Goal: Connect with others: Connect with others

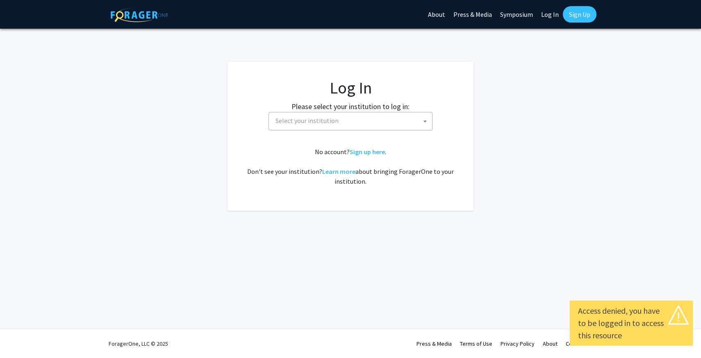
click at [373, 131] on fg-card-body "Log In Please select your institution to log in: [GEOGRAPHIC_DATA] [GEOGRAPHIC_…" at bounding box center [350, 136] width 213 height 116
click at [360, 125] on span "Select your institution" at bounding box center [352, 120] width 160 height 17
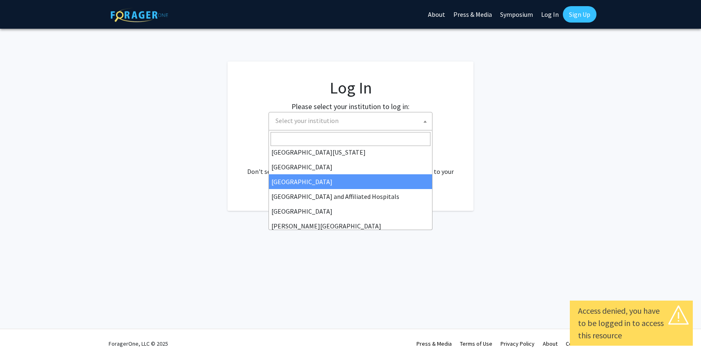
scroll to position [83, 0]
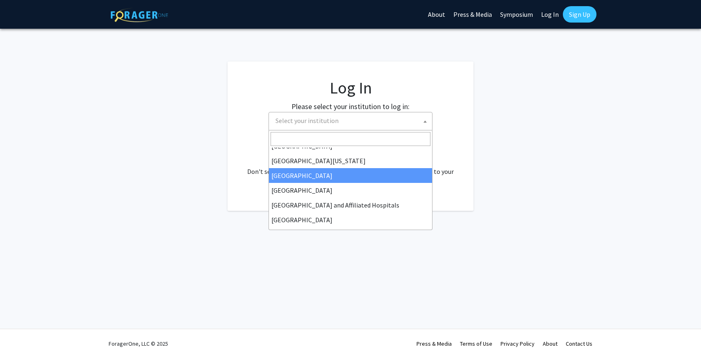
select select "12"
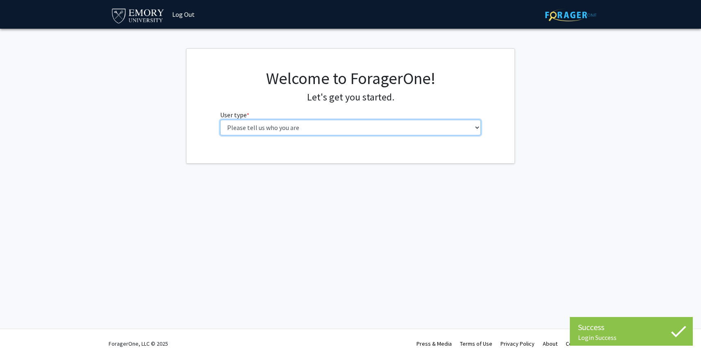
click at [288, 124] on select "Please tell us who you are Undergraduate Student Master's Student Doctoral Cand…" at bounding box center [350, 128] width 261 height 16
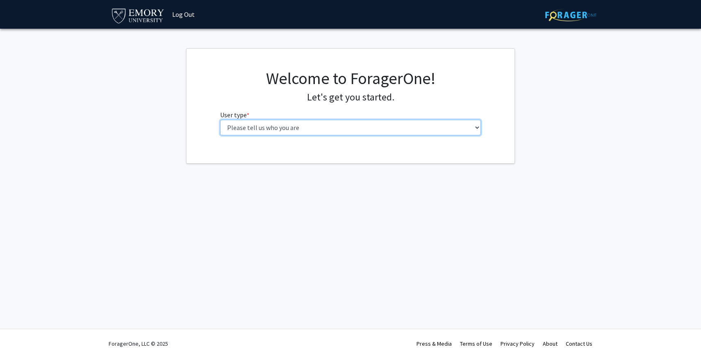
select select "1: undergrad"
click at [220, 120] on select "Please tell us who you are Undergraduate Student Master's Student Doctoral Cand…" at bounding box center [350, 128] width 261 height 16
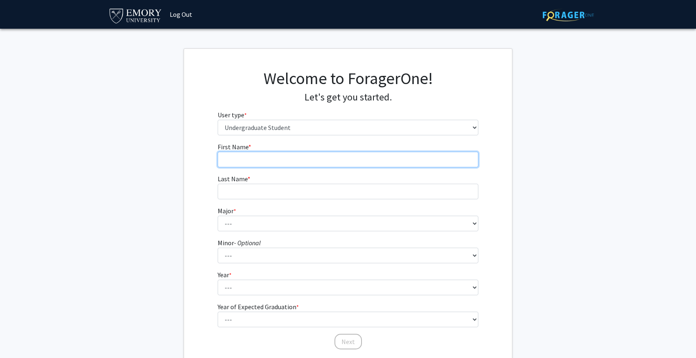
click at [329, 156] on input "First Name * required" at bounding box center [348, 160] width 261 height 16
type input "Saleem"
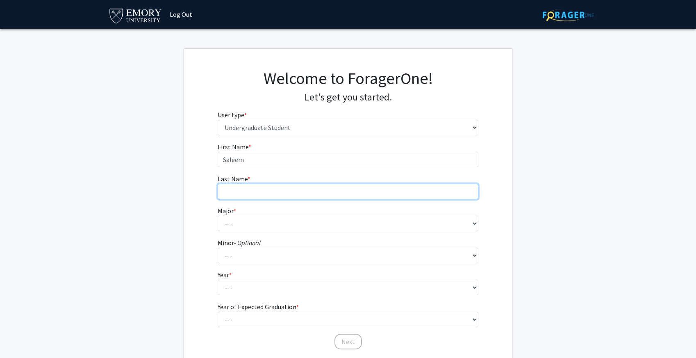
type input "Cassoobhoy"
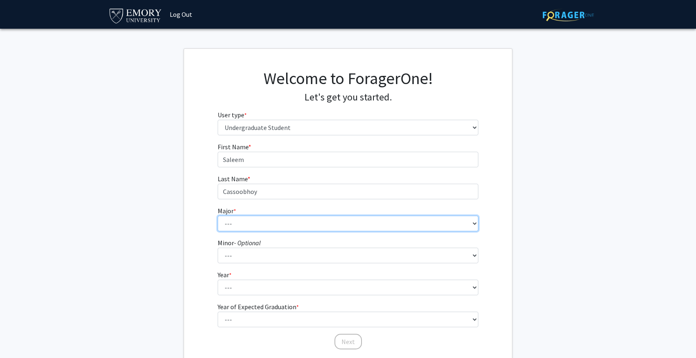
click at [265, 224] on select "--- Accounting African American Studies African Studies American Studies Analyt…" at bounding box center [348, 224] width 261 height 16
select select "56: 1016"
click at [218, 216] on select "--- Accounting African American Studies African Studies American Studies Analyt…" at bounding box center [348, 224] width 261 height 16
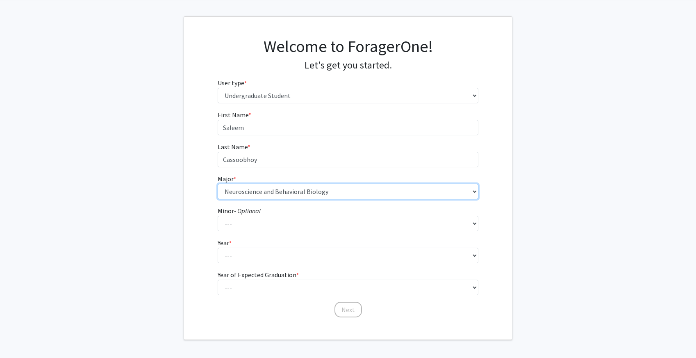
scroll to position [62, 0]
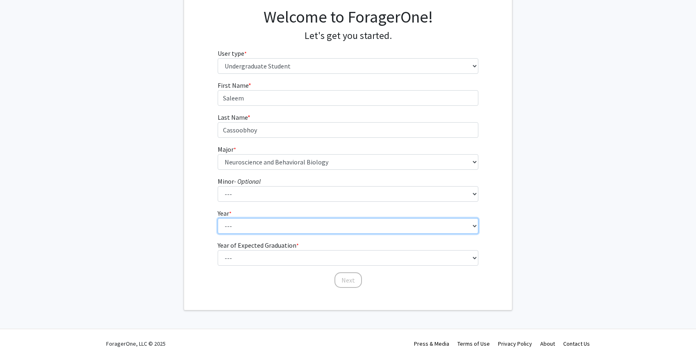
click at [261, 223] on select "--- First-year Sophomore Junior Senior Postbaccalaureate Certificate" at bounding box center [348, 226] width 261 height 16
select select "1: first-year"
click at [218, 218] on select "--- First-year Sophomore Junior Senior Postbaccalaureate Certificate" at bounding box center [348, 226] width 261 height 16
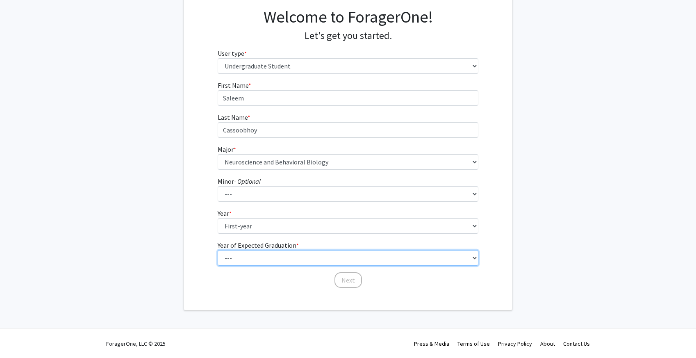
click at [276, 254] on select "--- 2025 2026 2027 2028 2029 2030 2031 2032 2033 2034" at bounding box center [348, 258] width 261 height 16
select select "5: 2029"
click at [218, 250] on select "--- 2025 2026 2027 2028 2029 2030 2031 2032 2033 2034" at bounding box center [348, 258] width 261 height 16
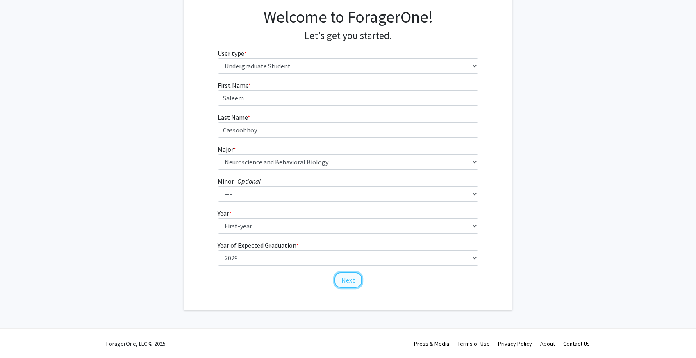
click at [354, 282] on button "Next" at bounding box center [348, 280] width 27 height 16
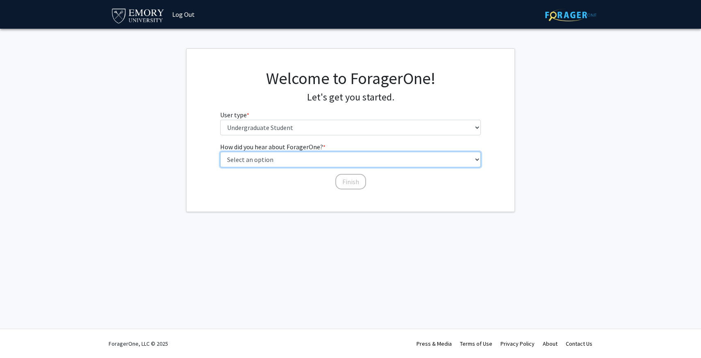
click at [286, 160] on select "Select an option Peer/student recommendation Faculty/staff recommendation Unive…" at bounding box center [350, 160] width 261 height 16
select select "1: peer_recommendation"
click at [220, 152] on select "Select an option Peer/student recommendation Faculty/staff recommendation Unive…" at bounding box center [350, 160] width 261 height 16
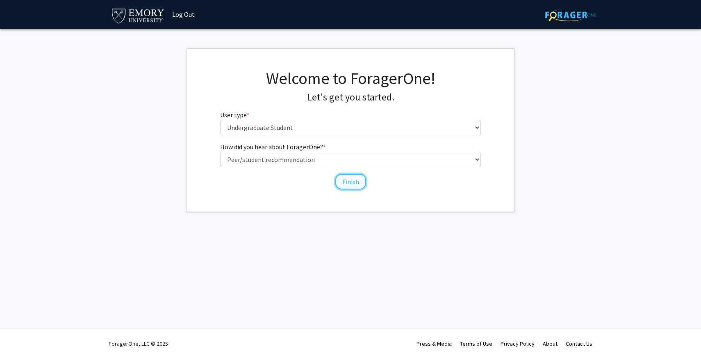
click at [342, 181] on button "Finish" at bounding box center [350, 182] width 31 height 16
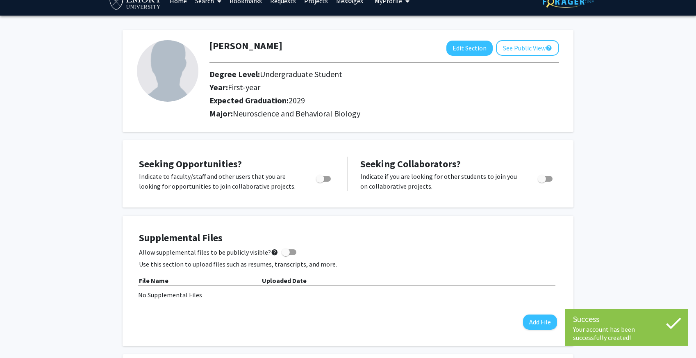
scroll to position [16, 0]
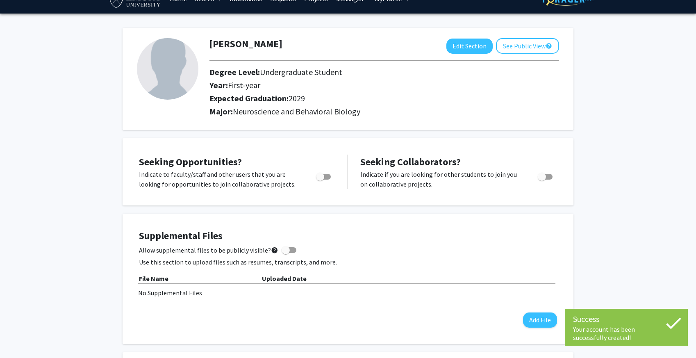
click at [320, 177] on span "Toggle" at bounding box center [320, 177] width 8 height 8
click at [320, 180] on input "Are you actively seeking opportunities?" at bounding box center [320, 180] width 0 height 0
checkbox input "true"
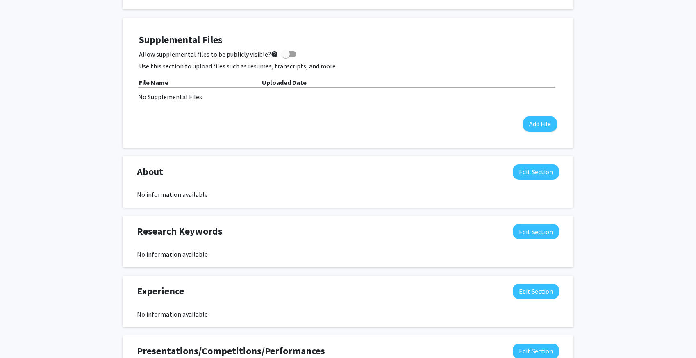
scroll to position [0, 0]
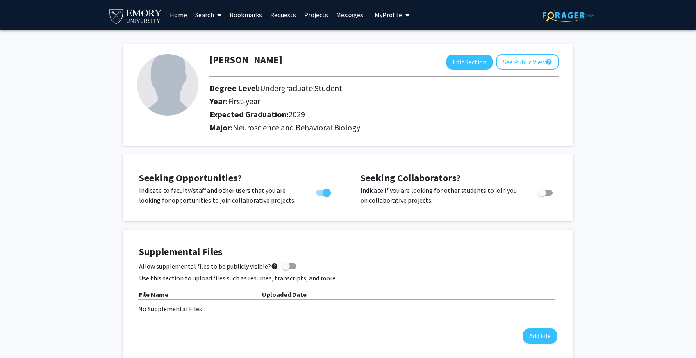
click at [180, 15] on link "Home" at bounding box center [178, 14] width 25 height 29
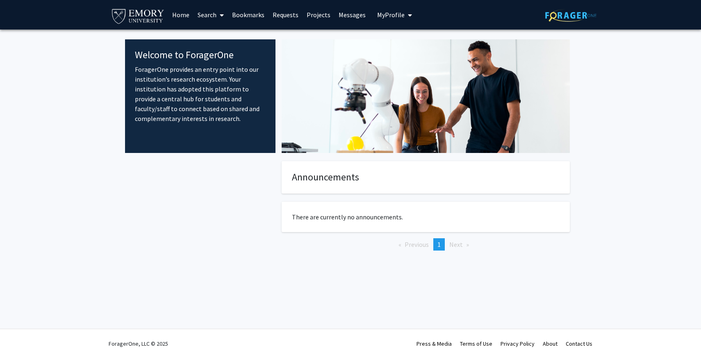
click at [283, 16] on link "Requests" at bounding box center [286, 14] width 34 height 29
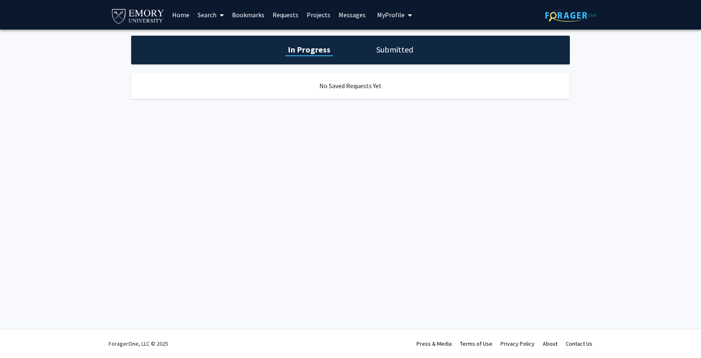
click at [315, 14] on link "Projects" at bounding box center [319, 14] width 32 height 29
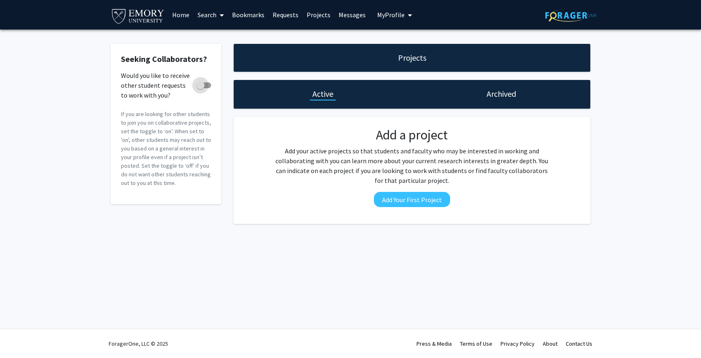
click at [202, 81] on span at bounding box center [200, 85] width 8 height 8
click at [201, 88] on input "Would you like to receive other student requests to work with you?" at bounding box center [200, 88] width 0 height 0
checkbox input "true"
click at [359, 14] on link "Messages" at bounding box center [352, 14] width 35 height 29
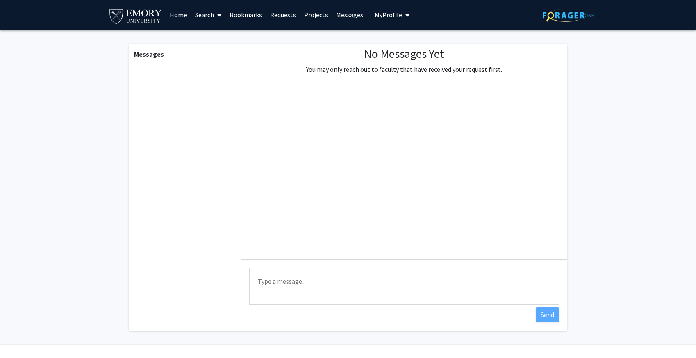
click at [176, 16] on link "Home" at bounding box center [178, 14] width 25 height 29
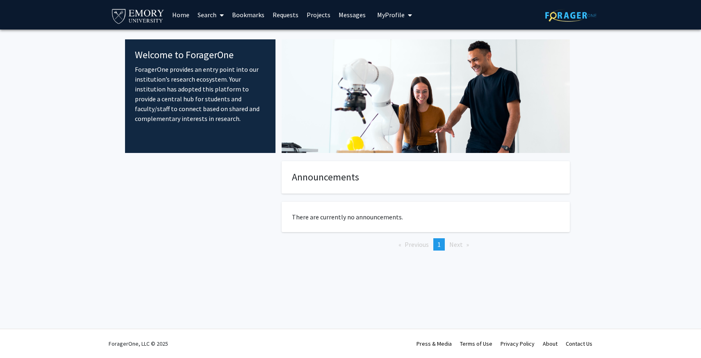
click at [214, 12] on link "Search" at bounding box center [211, 14] width 34 height 29
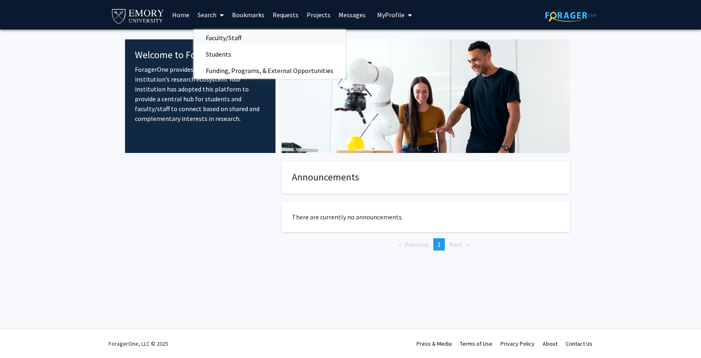
click at [230, 38] on span "Faculty/Staff" at bounding box center [224, 38] width 60 height 16
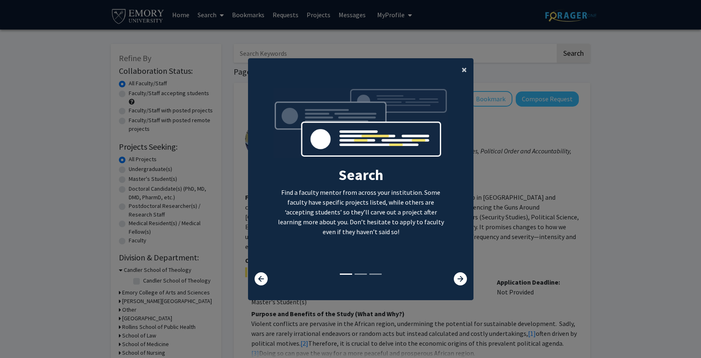
click at [464, 66] on span "×" at bounding box center [464, 69] width 5 height 13
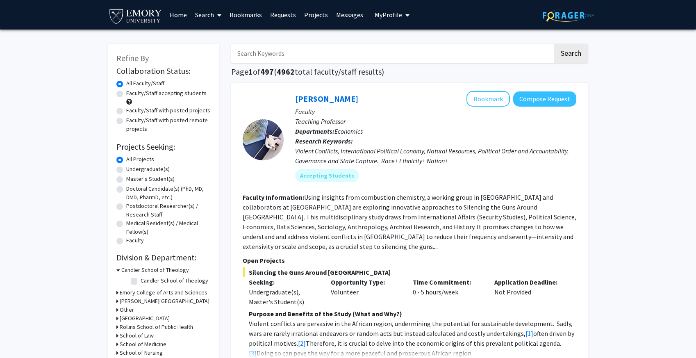
click at [126, 169] on label "Undergraduate(s)" at bounding box center [147, 169] width 43 height 9
click at [126, 169] on input "Undergraduate(s)" at bounding box center [128, 167] width 5 height 5
radio input "true"
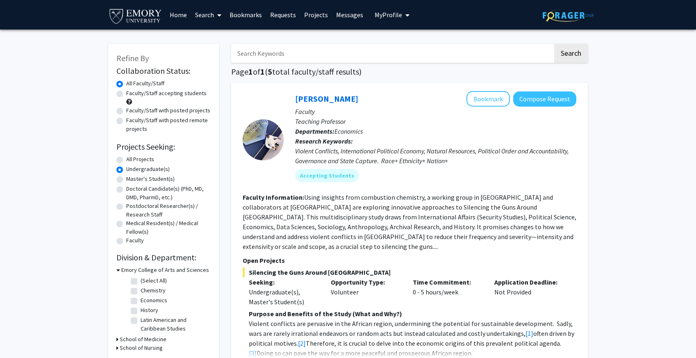
click at [126, 94] on label "Faculty/Staff accepting students" at bounding box center [166, 93] width 80 height 9
click at [126, 94] on input "Faculty/Staff accepting students" at bounding box center [128, 91] width 5 height 5
radio input "true"
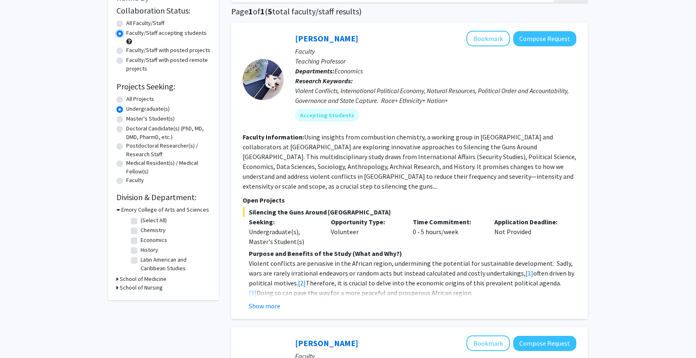
scroll to position [62, 0]
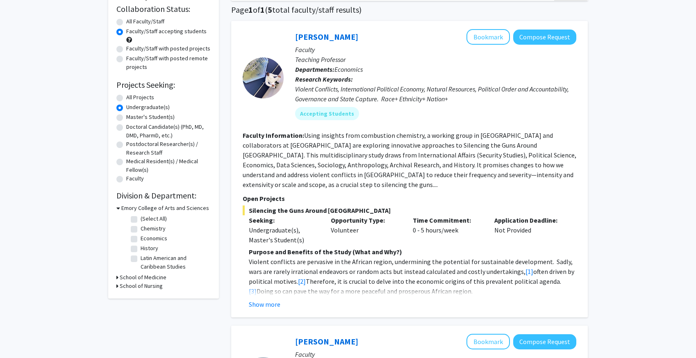
click at [132, 225] on fg-checkbox "Chemistry Chemistry" at bounding box center [170, 229] width 78 height 10
click at [141, 229] on label "Chemistry" at bounding box center [153, 228] width 25 height 9
click at [141, 229] on input "Chemistry" at bounding box center [143, 226] width 5 height 5
checkbox input "true"
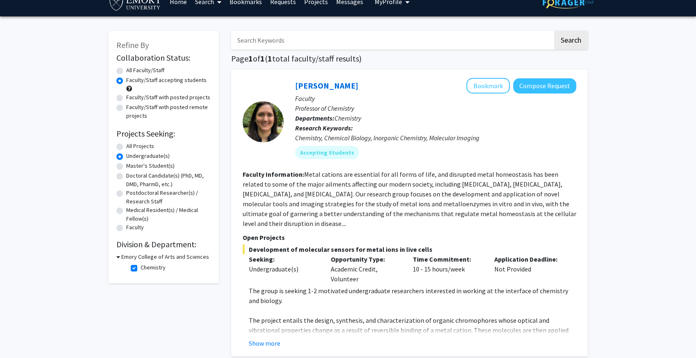
scroll to position [16, 0]
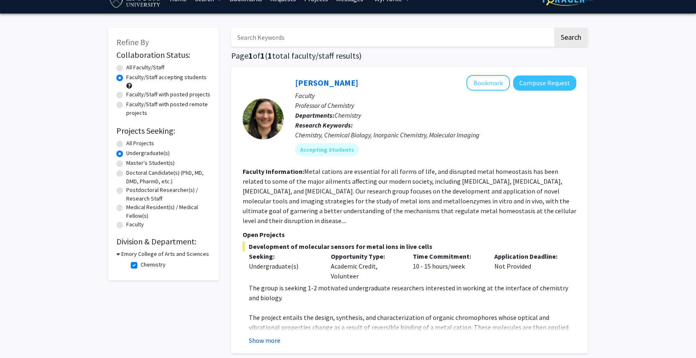
click at [262, 335] on button "Show more" at bounding box center [265, 340] width 32 height 10
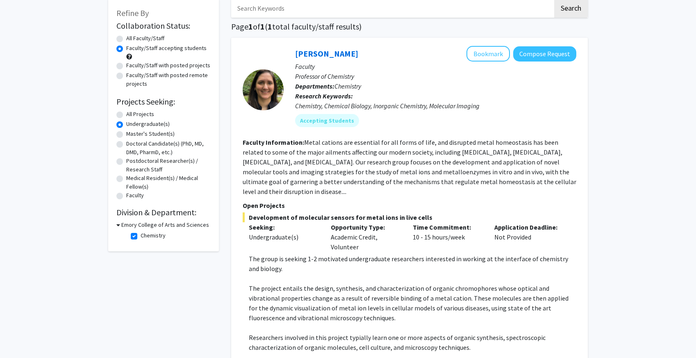
scroll to position [46, 0]
click at [141, 233] on label "Chemistry" at bounding box center [153, 234] width 25 height 9
click at [141, 233] on input "Chemistry" at bounding box center [143, 232] width 5 height 5
checkbox input "false"
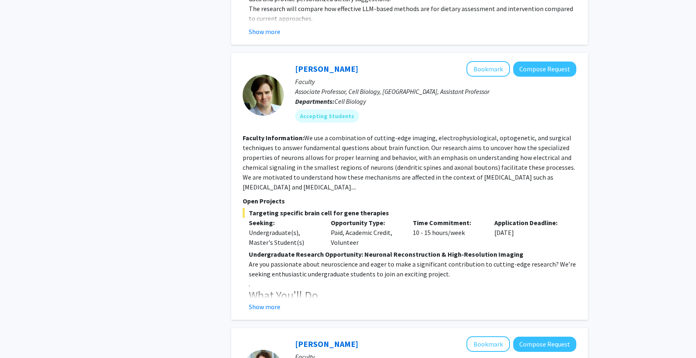
scroll to position [739, 0]
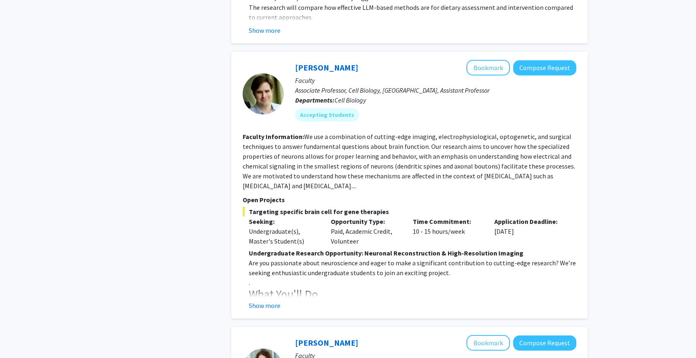
click at [270, 303] on div "[PERSON_NAME] Bookmark Compose Request Faculty Associate Professor, Cell Biolog…" at bounding box center [409, 185] width 357 height 267
click at [271, 301] on button "Show more" at bounding box center [265, 306] width 32 height 10
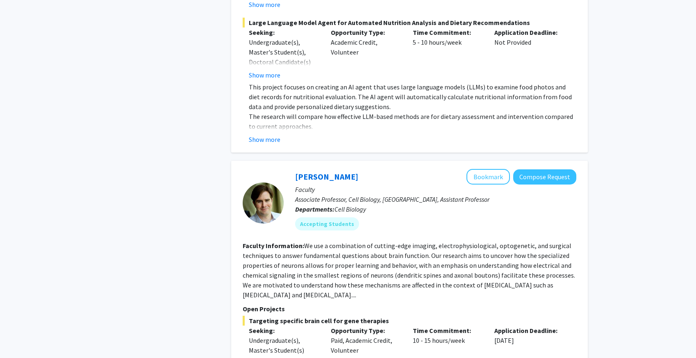
scroll to position [554, 0]
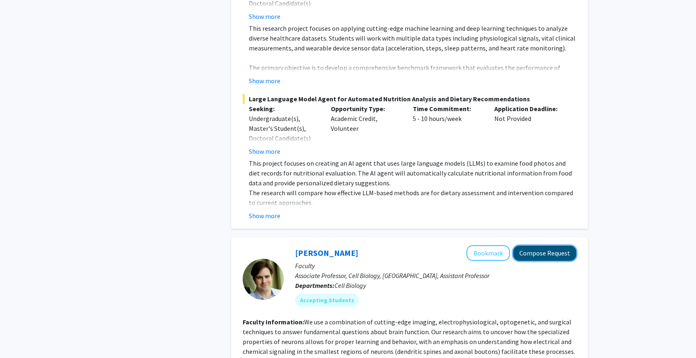
click at [541, 246] on button "Compose Request" at bounding box center [544, 253] width 63 height 15
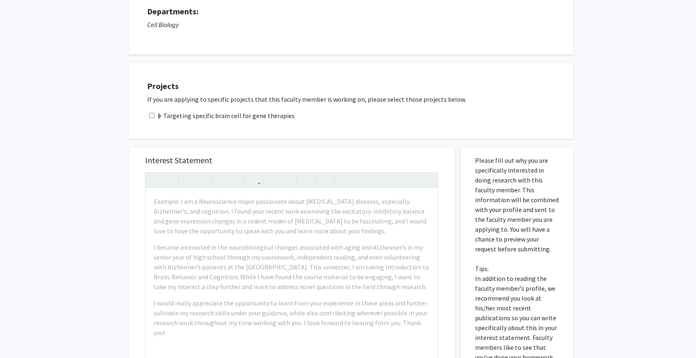
scroll to position [87, 0]
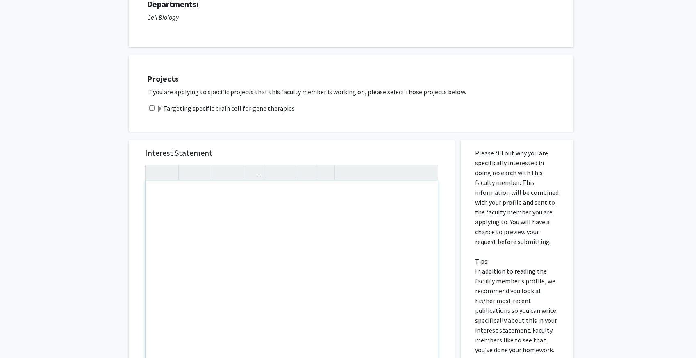
click at [330, 217] on div "Note to users with screen readers: Please press Alt+0 or Option+0 to deactivate…" at bounding box center [292, 275] width 292 height 188
click at [347, 110] on div "Targeting specific brain cell for gene therapies" at bounding box center [356, 108] width 418 height 10
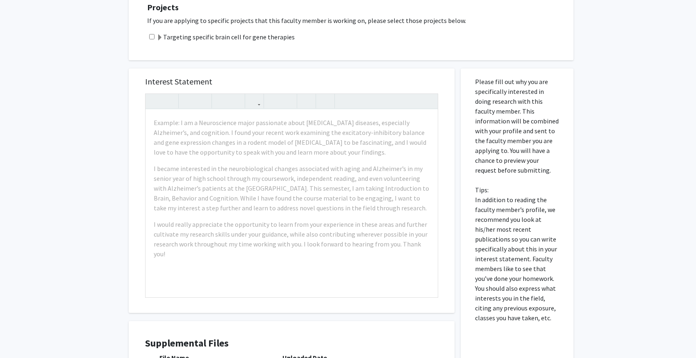
scroll to position [0, 0]
